Goal: Navigation & Orientation: Find specific page/section

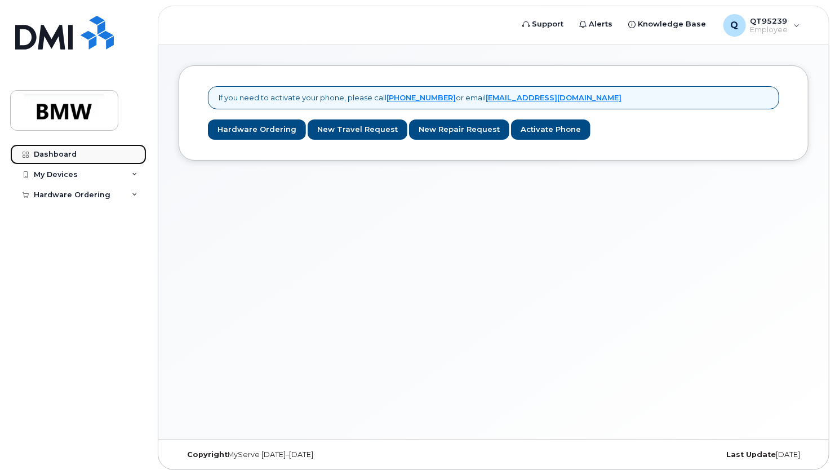
click at [61, 154] on div "Dashboard" at bounding box center [55, 154] width 43 height 9
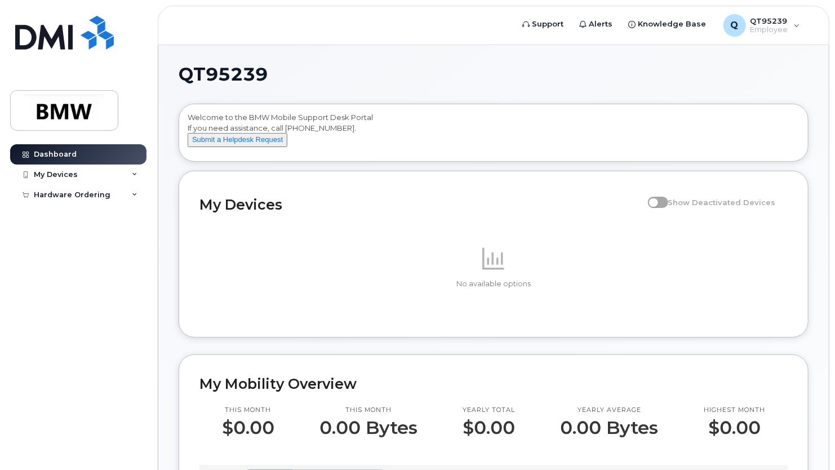
click at [133, 172] on icon at bounding box center [135, 175] width 6 height 6
click at [61, 172] on div "My Devices" at bounding box center [56, 174] width 44 height 9
click at [797, 26] on div "Q QT95239 Employee" at bounding box center [762, 25] width 92 height 23
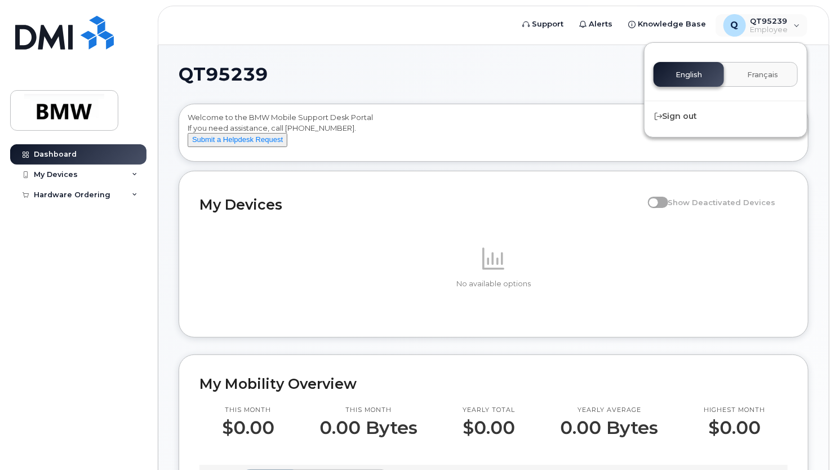
click at [289, 264] on p at bounding box center [494, 258] width 588 height 27
